Goal: Information Seeking & Learning: Check status

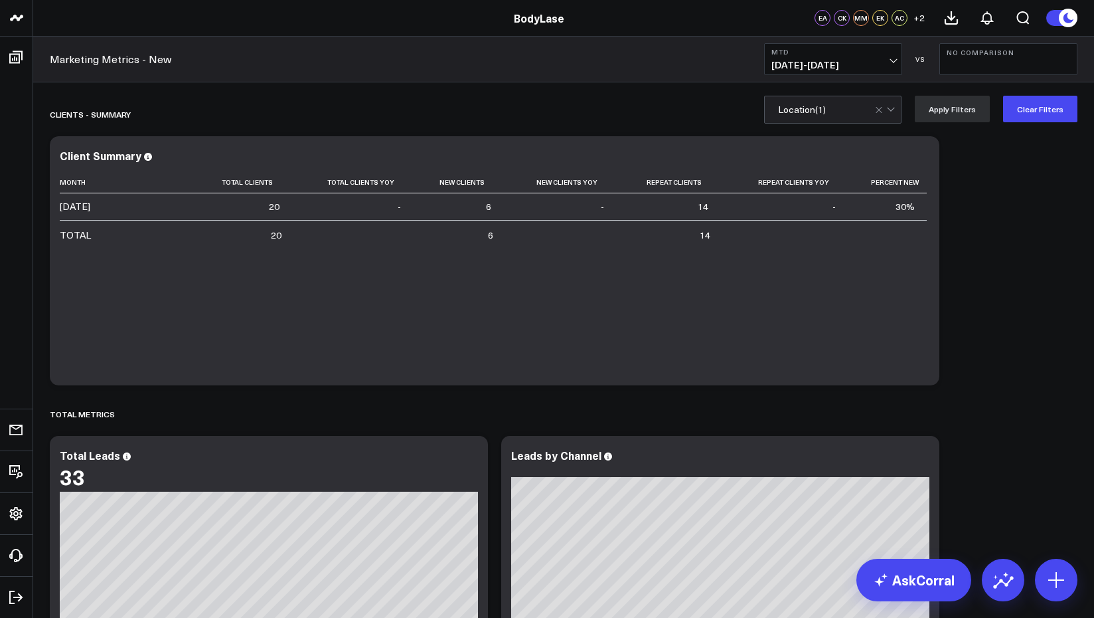
click at [893, 112] on div at bounding box center [886, 109] width 23 height 27
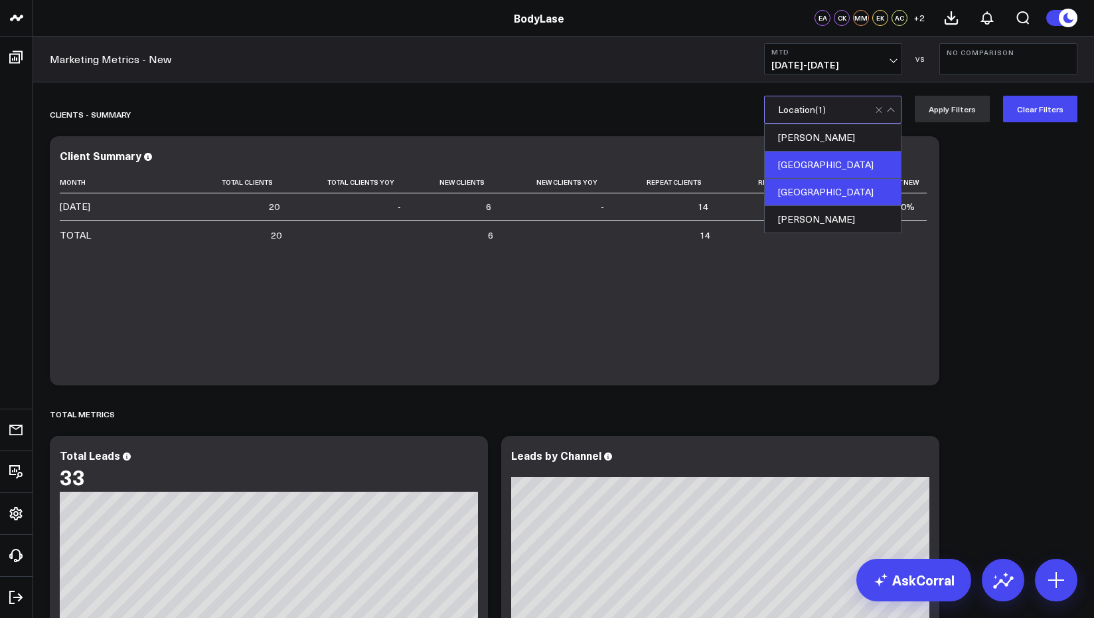
click at [829, 156] on div "[GEOGRAPHIC_DATA]" at bounding box center [833, 164] width 136 height 27
click at [822, 182] on div "[GEOGRAPHIC_DATA]" at bounding box center [833, 192] width 136 height 27
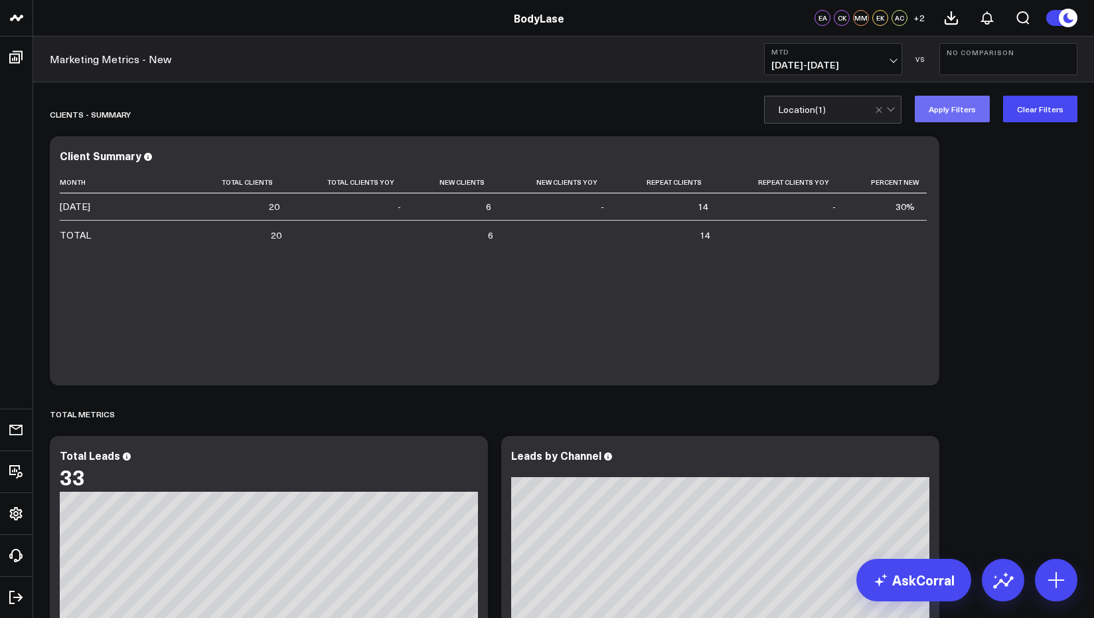
click at [951, 109] on button "Apply Filters" at bounding box center [952, 109] width 75 height 27
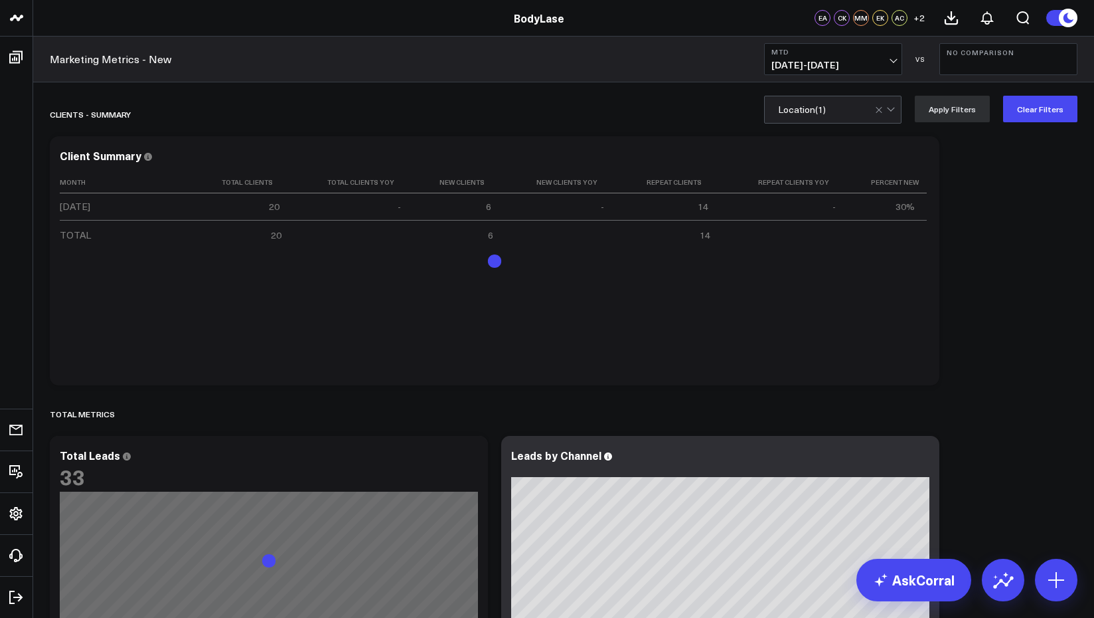
click at [884, 52] on b "MTD" at bounding box center [834, 52] width 124 height 8
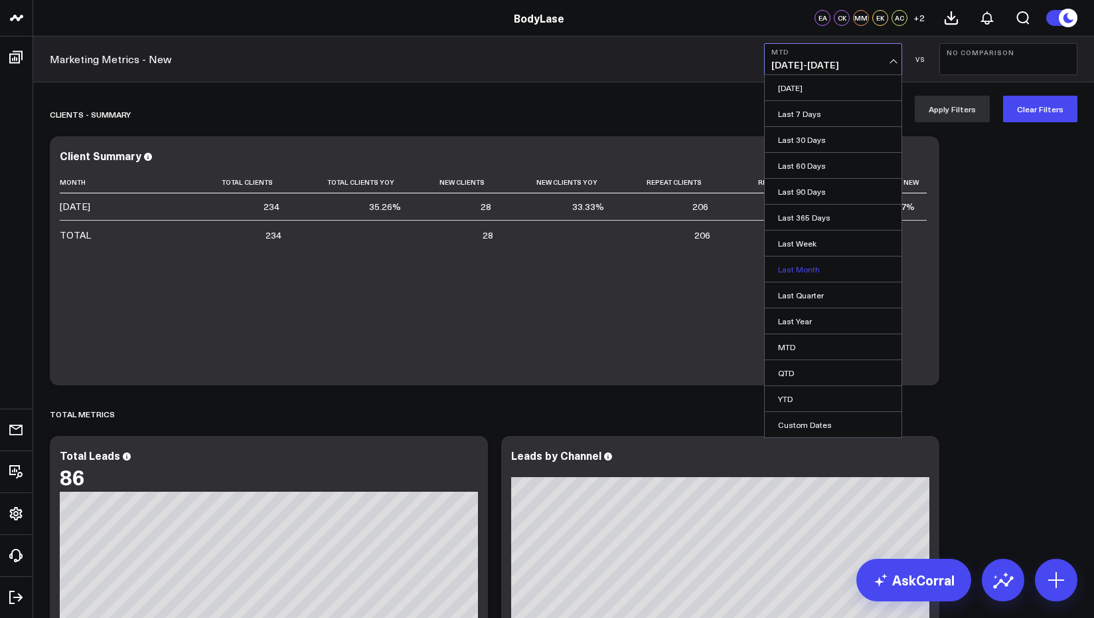
click at [815, 266] on link "Last Month" at bounding box center [833, 268] width 137 height 25
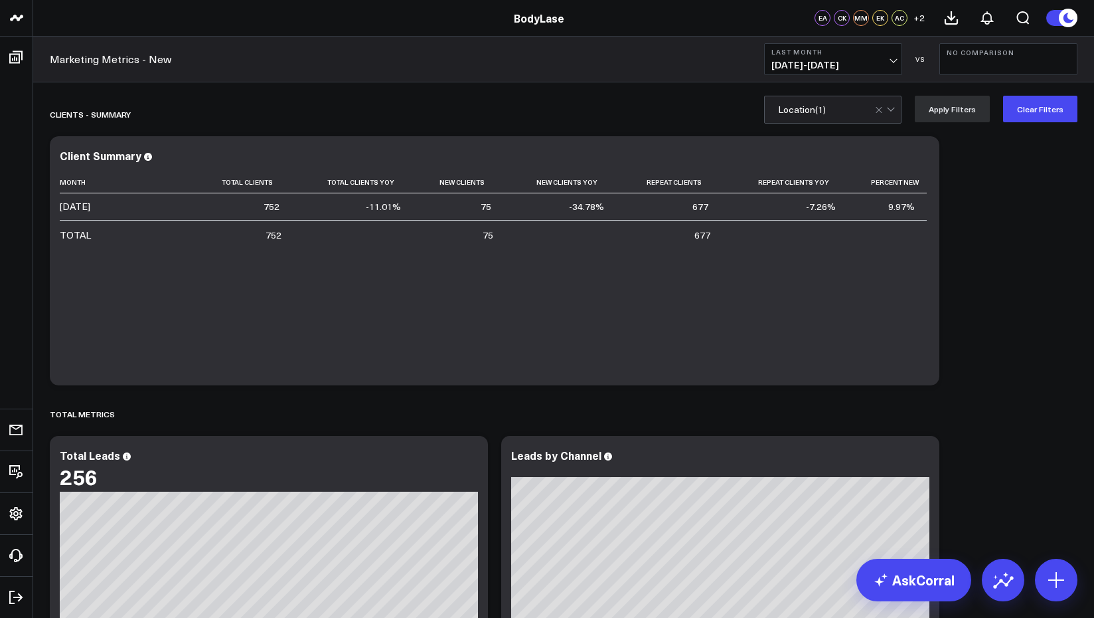
click at [885, 56] on button "Last Month [DATE] - [DATE]" at bounding box center [833, 59] width 138 height 32
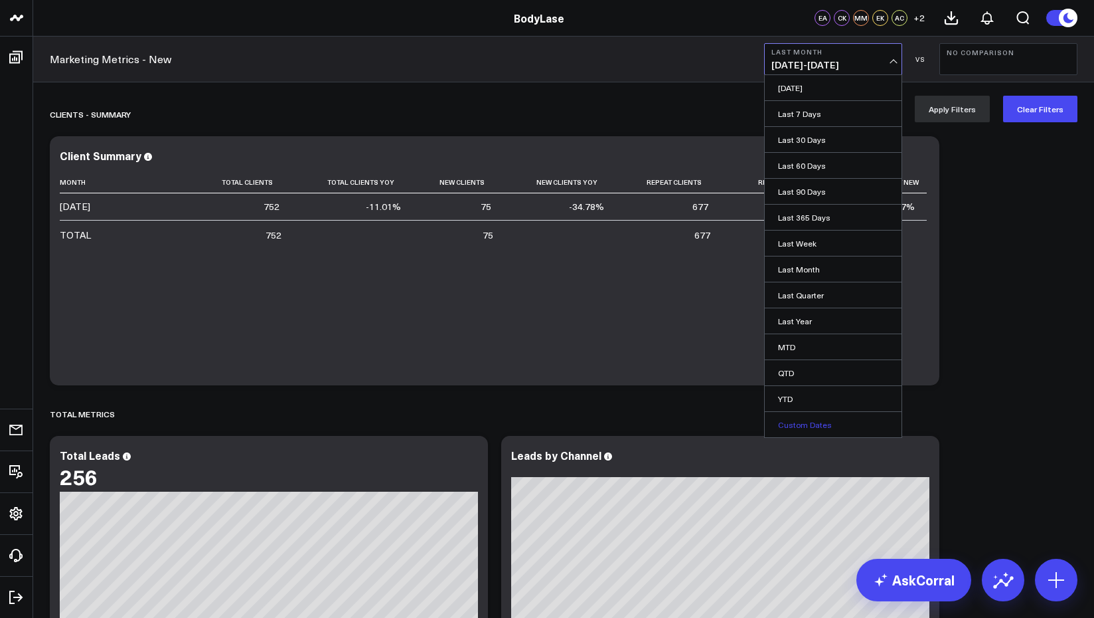
click at [814, 422] on link "Custom Dates" at bounding box center [833, 424] width 137 height 25
select select "8"
select select "2025"
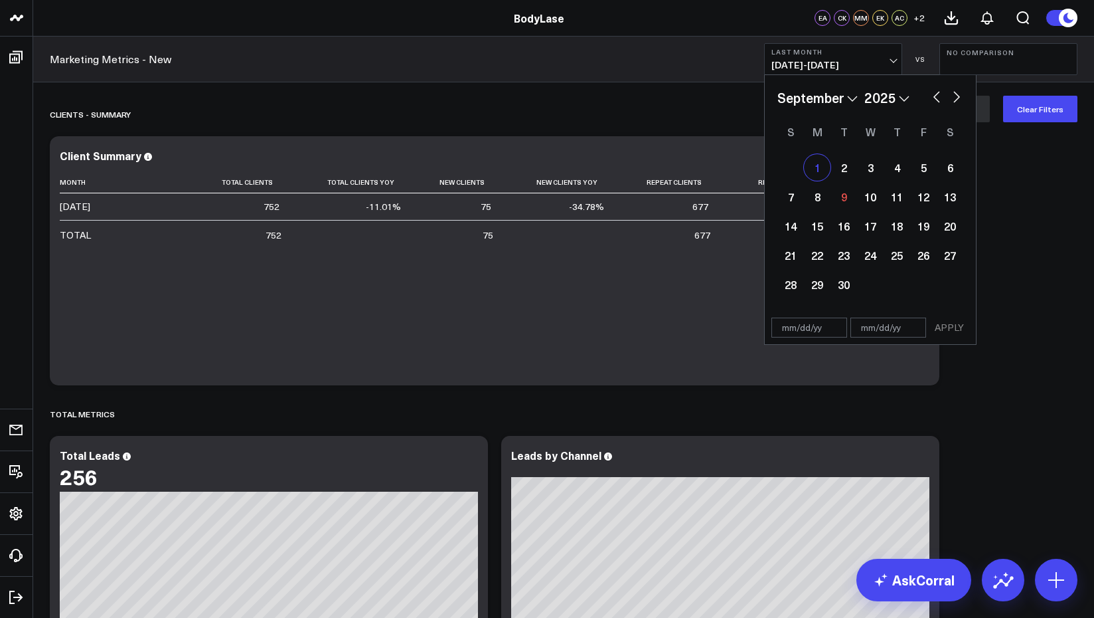
click at [817, 167] on div "1" at bounding box center [817, 167] width 27 height 27
type input "[DATE]"
select select "8"
select select "2025"
click at [786, 199] on div "7" at bounding box center [791, 196] width 27 height 27
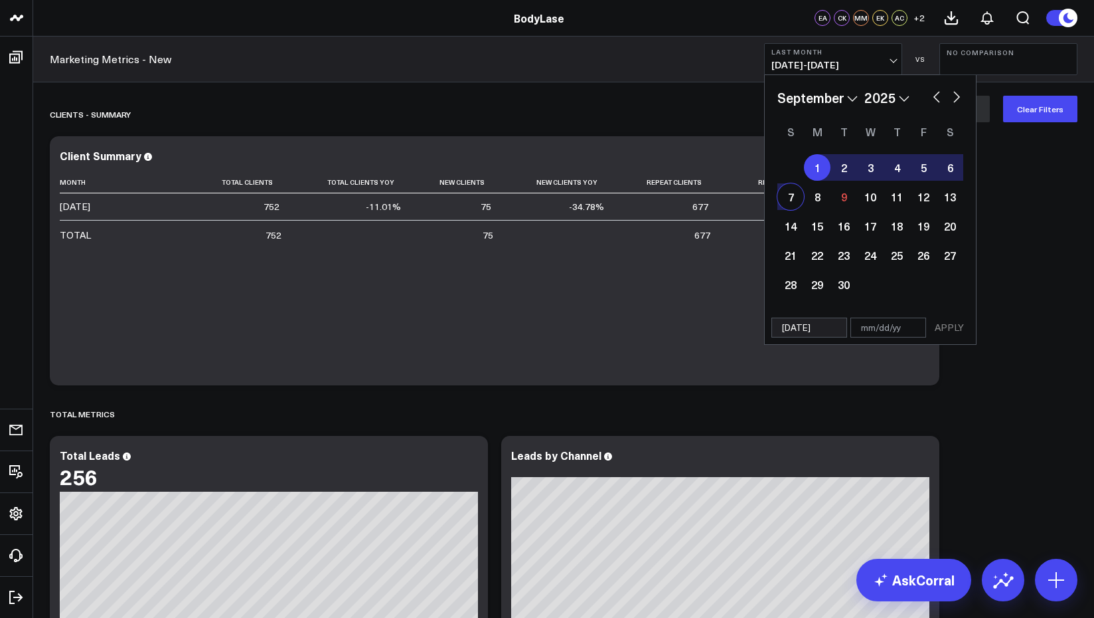
type input "[DATE]"
select select "8"
select select "2025"
click at [950, 327] on button "APPLY" at bounding box center [950, 327] width 40 height 20
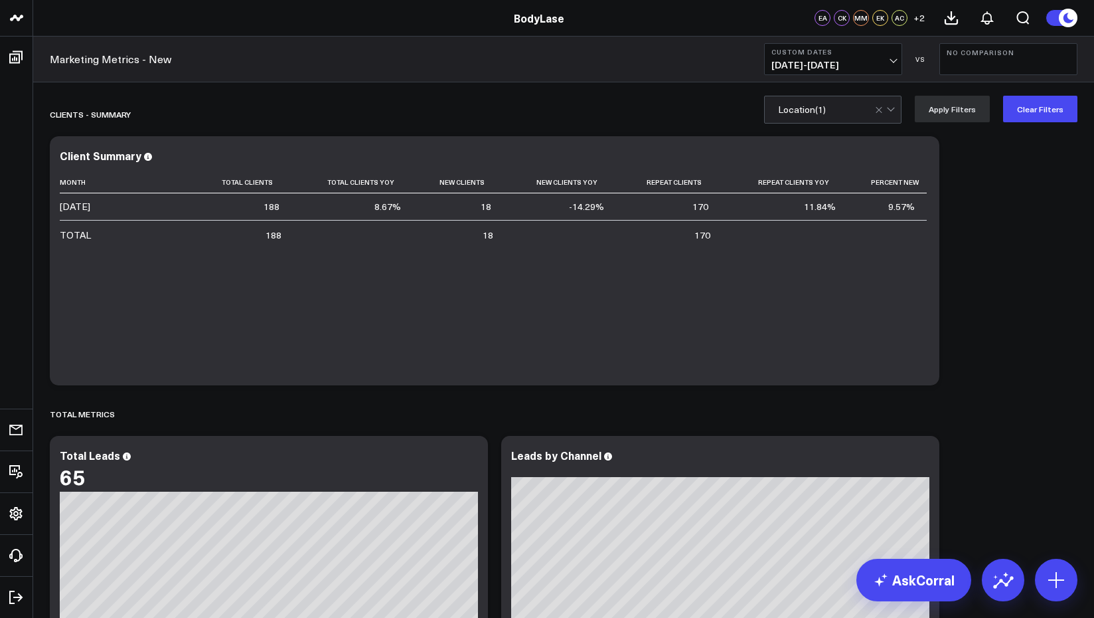
click at [897, 110] on div at bounding box center [886, 109] width 23 height 27
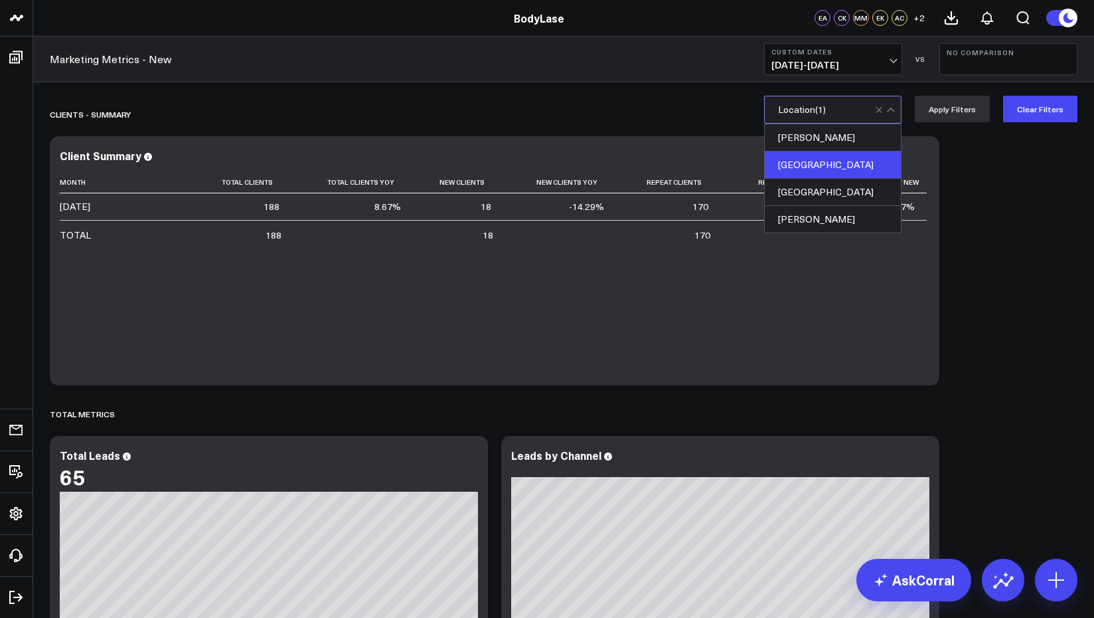
click at [897, 110] on div at bounding box center [886, 109] width 23 height 27
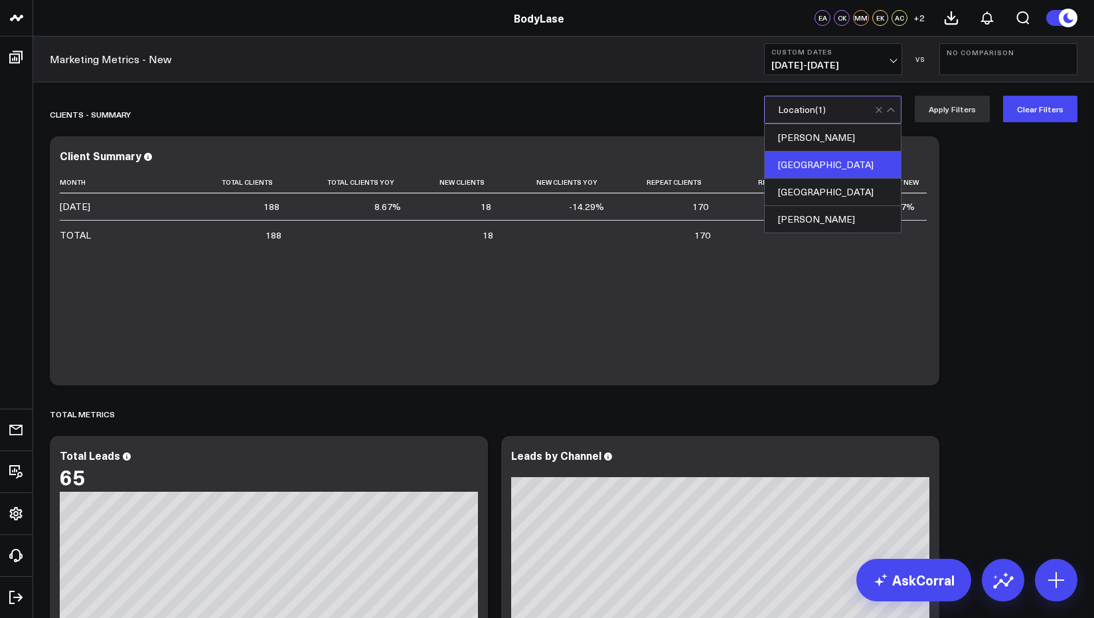
click at [895, 107] on div at bounding box center [886, 109] width 23 height 27
click at [841, 144] on div "[PERSON_NAME]" at bounding box center [833, 137] width 136 height 27
click at [824, 162] on div "[GEOGRAPHIC_DATA]" at bounding box center [833, 164] width 136 height 27
click at [801, 167] on div "[GEOGRAPHIC_DATA]" at bounding box center [833, 164] width 136 height 27
click at [820, 139] on div "[PERSON_NAME]" at bounding box center [833, 137] width 136 height 27
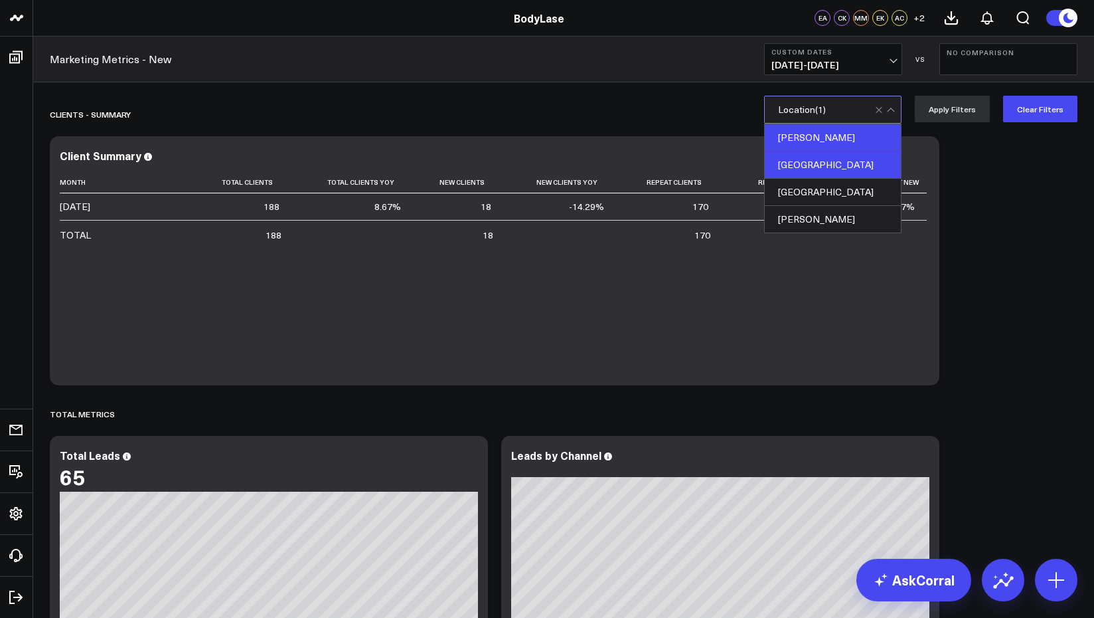
click at [823, 131] on div "[PERSON_NAME]" at bounding box center [833, 137] width 136 height 27
click at [812, 163] on div "[GEOGRAPHIC_DATA]" at bounding box center [833, 164] width 136 height 27
click at [952, 107] on button "Apply Filters" at bounding box center [952, 109] width 75 height 27
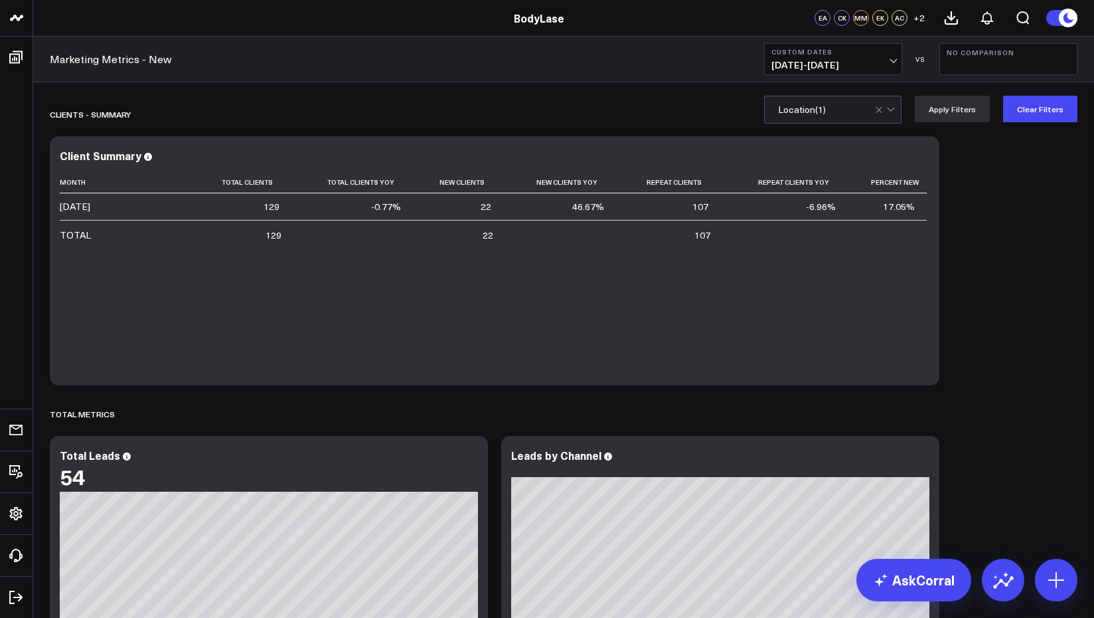
click at [891, 60] on span "[DATE] - [DATE]" at bounding box center [834, 65] width 124 height 11
